Goal: Task Accomplishment & Management: Use online tool/utility

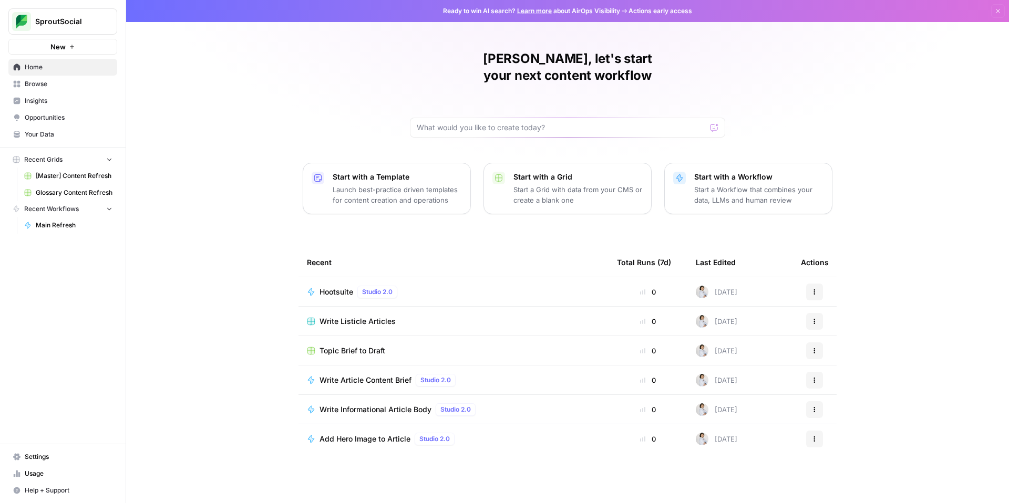
drag, startPoint x: 95, startPoint y: 175, endPoint x: 112, endPoint y: 174, distance: 17.4
click at [95, 175] on span "[Master] Content Refresh" at bounding box center [74, 175] width 77 height 9
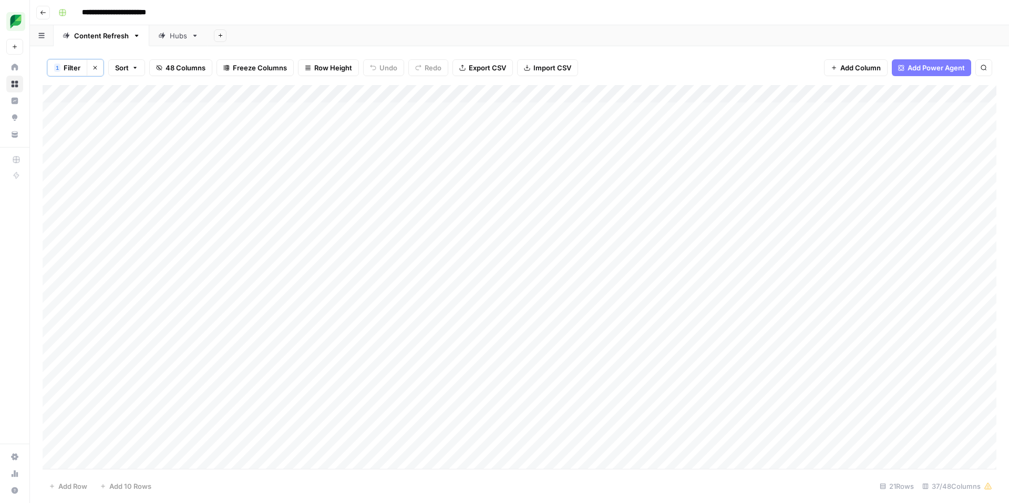
scroll to position [0, 1]
click at [74, 68] on span "Filter" at bounding box center [72, 68] width 17 height 11
type input "Link"
click at [74, 168] on span "Save" at bounding box center [72, 170] width 15 height 9
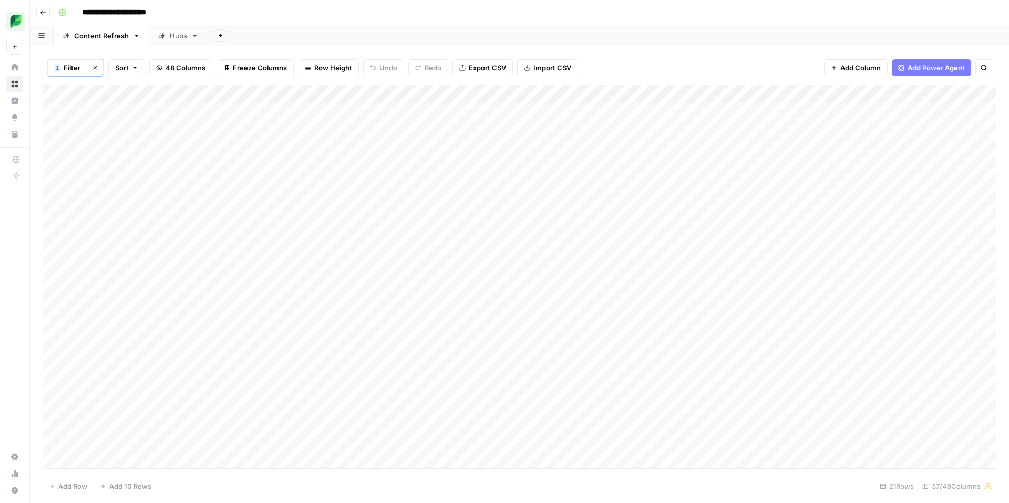
click at [846, 421] on div "Add Column" at bounding box center [520, 277] width 954 height 384
click at [880, 301] on div "Add Column" at bounding box center [520, 277] width 954 height 384
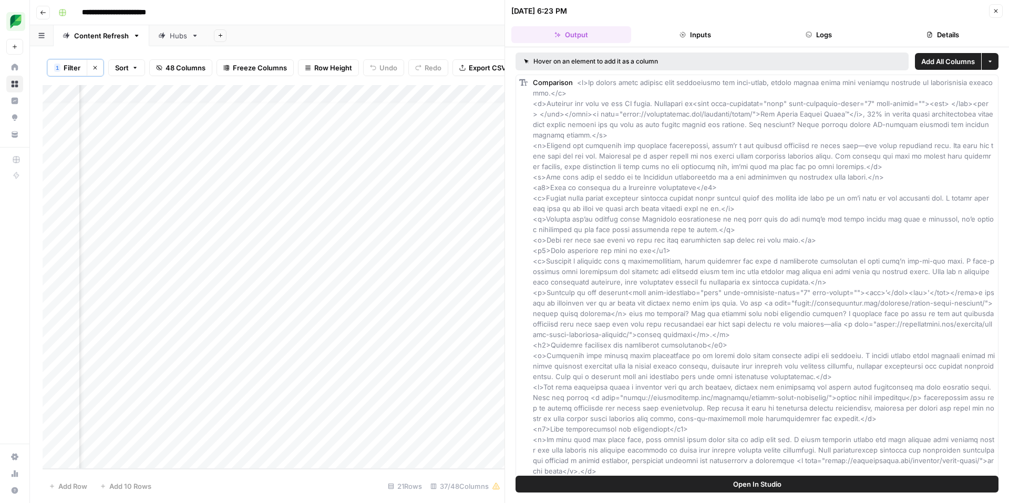
click at [995, 11] on icon "button" at bounding box center [995, 11] width 6 height 6
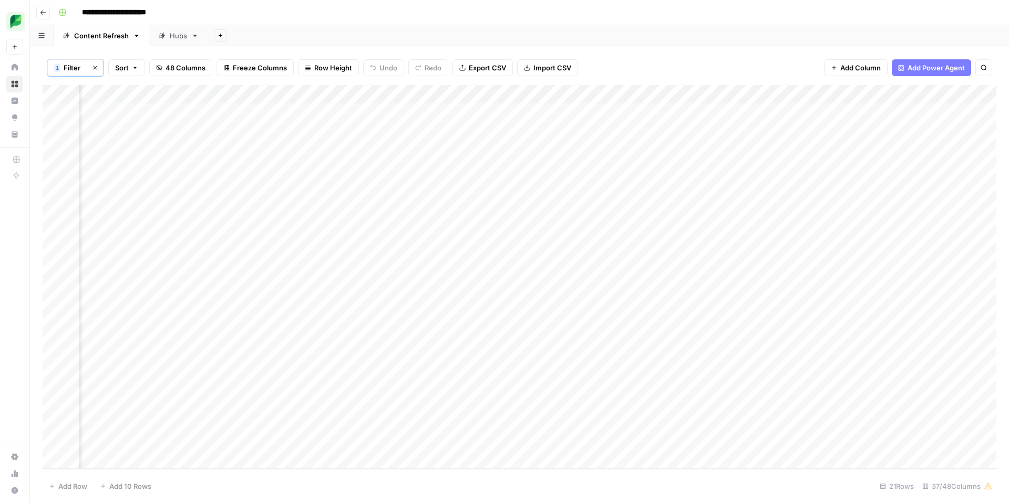
click at [980, 299] on div "Add Column" at bounding box center [520, 277] width 954 height 384
click at [779, 298] on div "Add Column" at bounding box center [520, 277] width 954 height 384
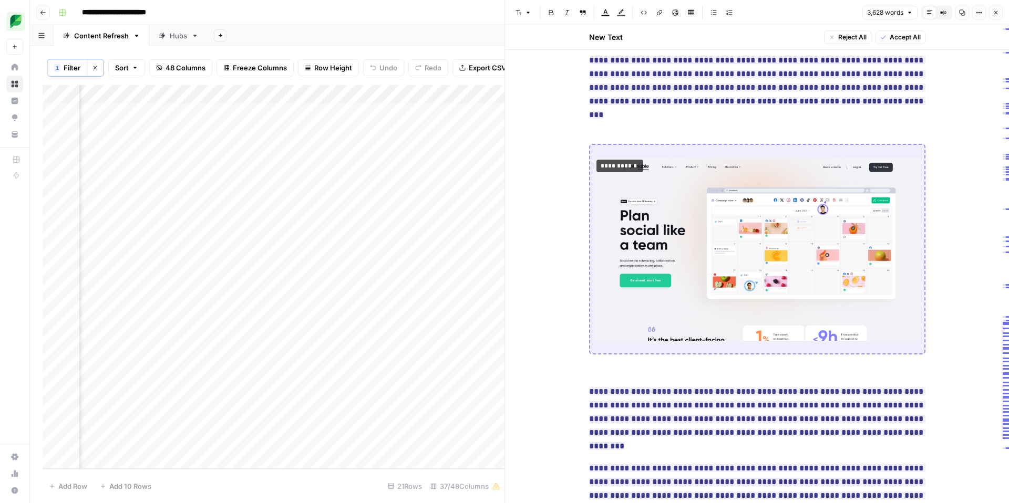
scroll to position [8135, 0]
click at [996, 13] on icon "button" at bounding box center [996, 13] width 4 height 4
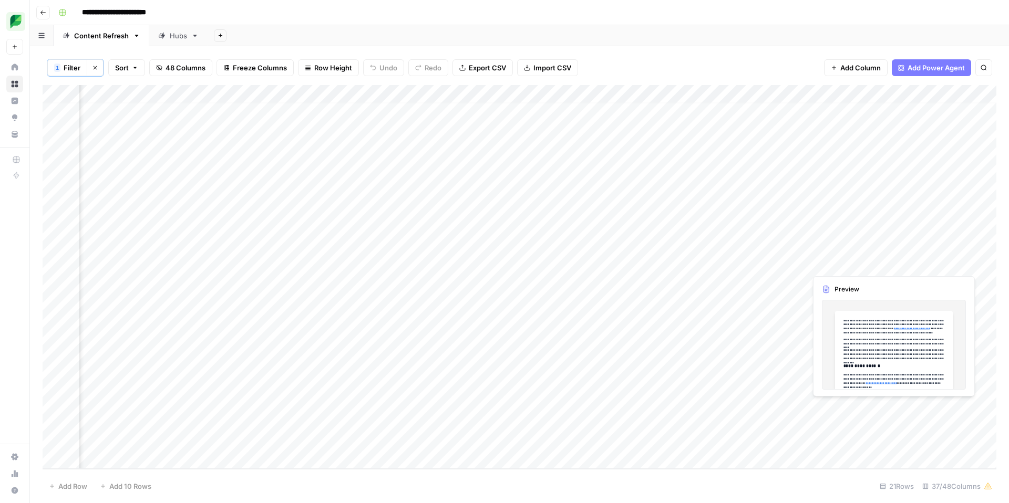
scroll to position [8, 963]
click at [830, 246] on div "Add Column" at bounding box center [520, 277] width 954 height 384
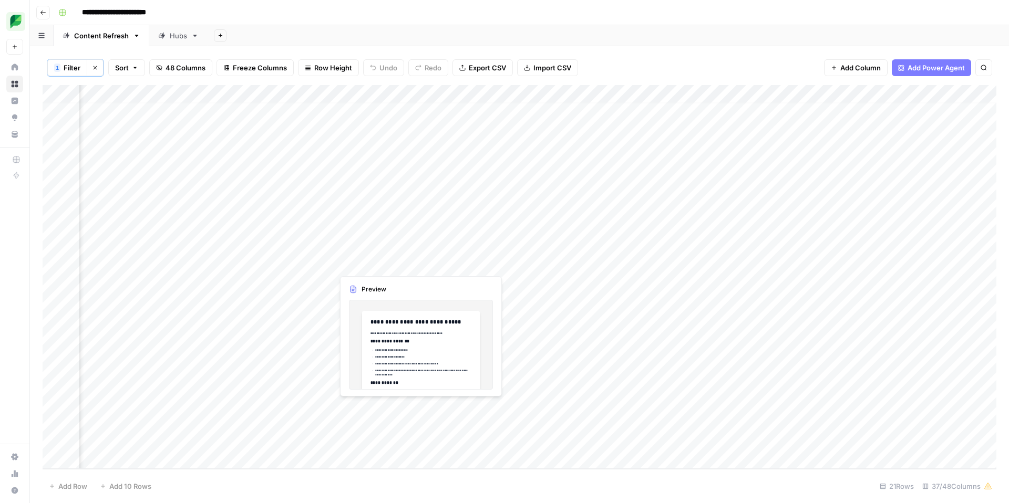
click at [419, 262] on div "Add Column" at bounding box center [520, 277] width 954 height 384
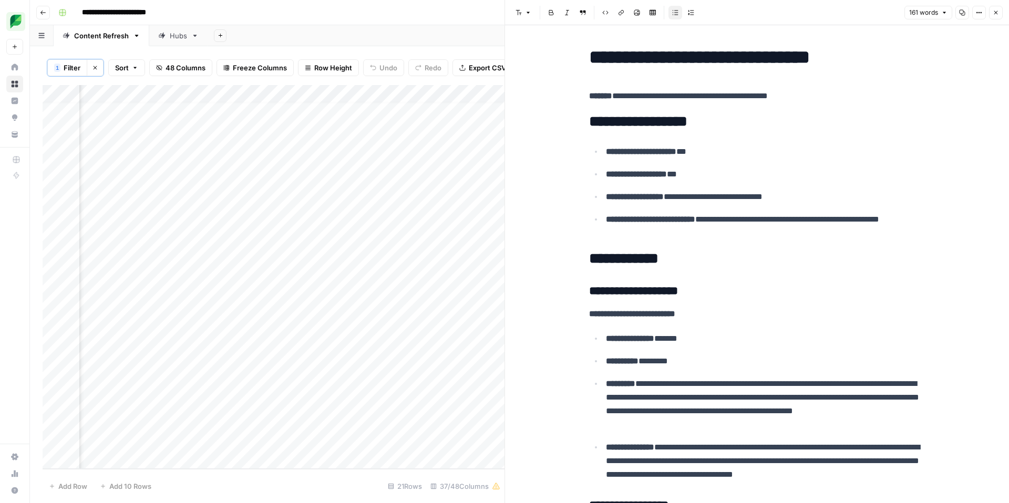
click at [991, 15] on button "Close" at bounding box center [996, 13] width 14 height 14
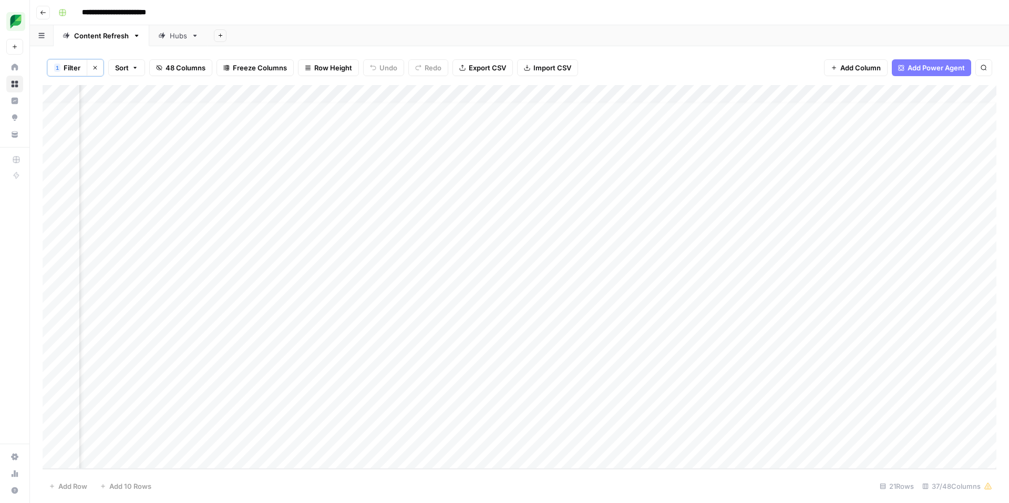
click at [371, 244] on div "Add Column" at bounding box center [520, 277] width 954 height 384
